Goal: Use online tool/utility

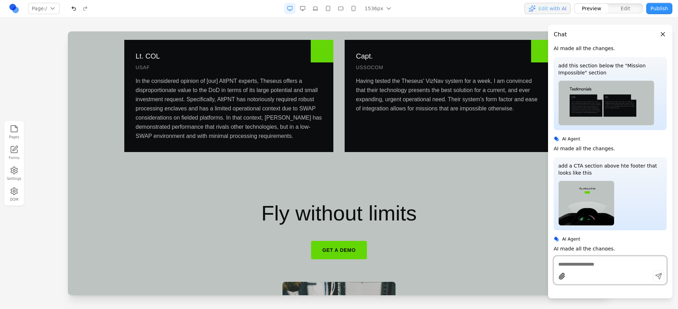
scroll to position [1271, 0]
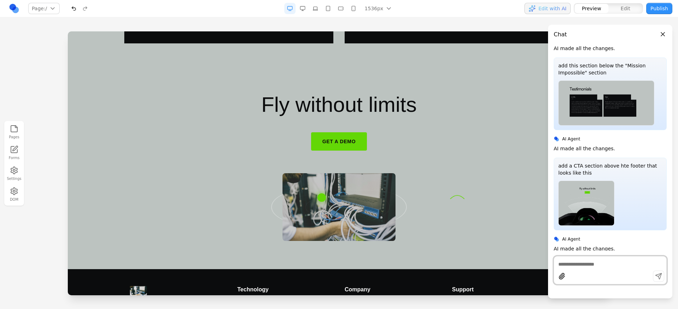
click at [504, 202] on div at bounding box center [338, 207] width 429 height 68
click at [377, 206] on div at bounding box center [338, 207] width 429 height 68
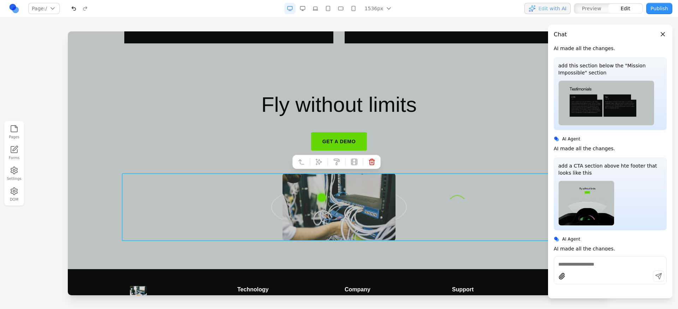
click at [354, 199] on div at bounding box center [338, 207] width 429 height 68
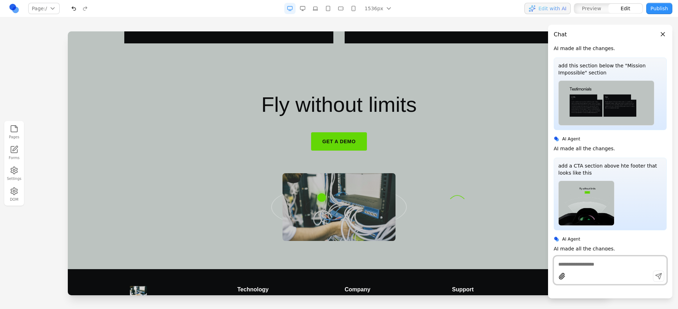
click at [600, 266] on textarea at bounding box center [610, 264] width 104 height 7
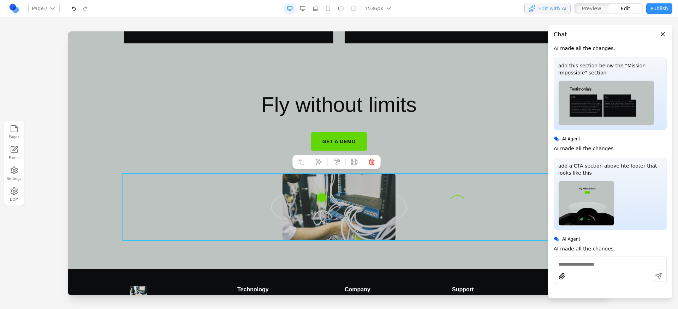
click at [306, 219] on div at bounding box center [338, 207] width 429 height 68
click at [318, 161] on icon at bounding box center [318, 161] width 7 height 7
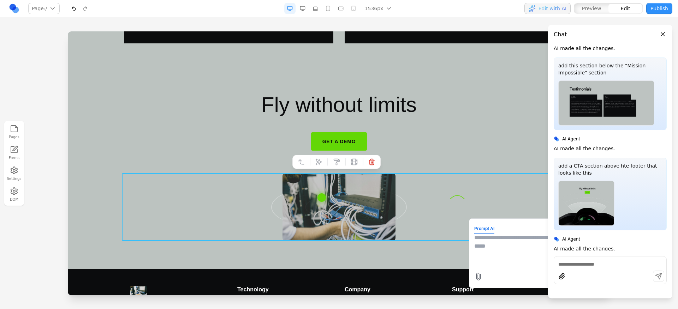
click at [611, 272] on div at bounding box center [610, 277] width 112 height 13
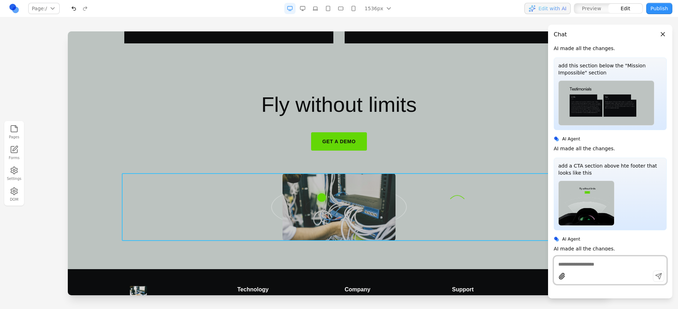
click at [365, 197] on div at bounding box center [338, 207] width 429 height 68
click at [313, 163] on button at bounding box center [318, 161] width 11 height 11
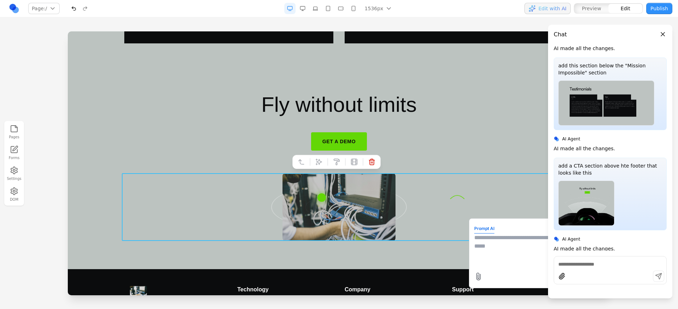
click at [482, 245] on textarea at bounding box center [530, 251] width 113 height 35
type textarea "**********"
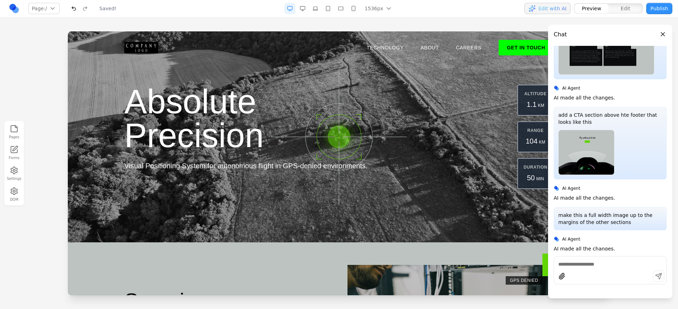
scroll to position [0, 0]
